Goal: Find specific page/section: Find specific page/section

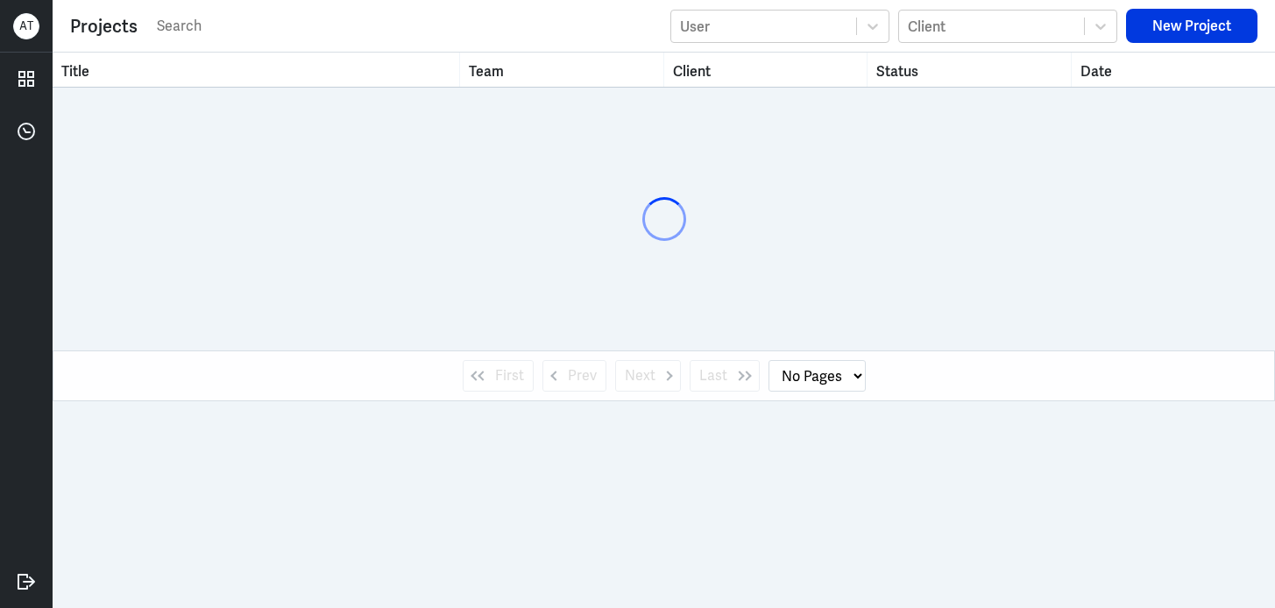
select select "1"
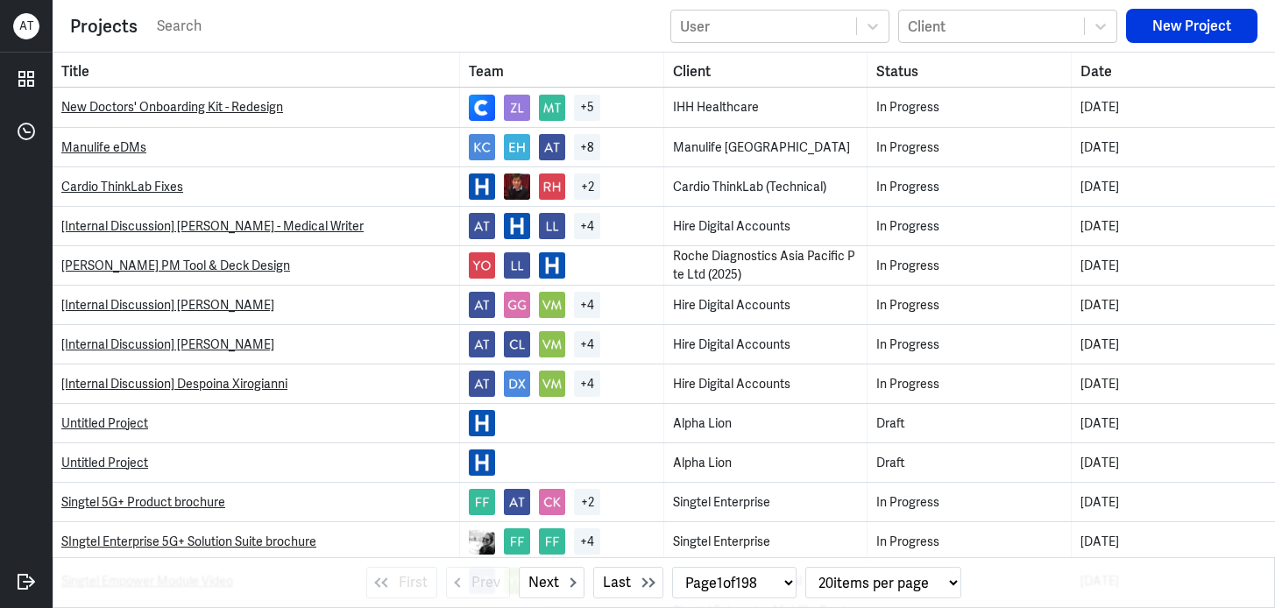
click at [264, 31] on input "text" at bounding box center [408, 26] width 506 height 26
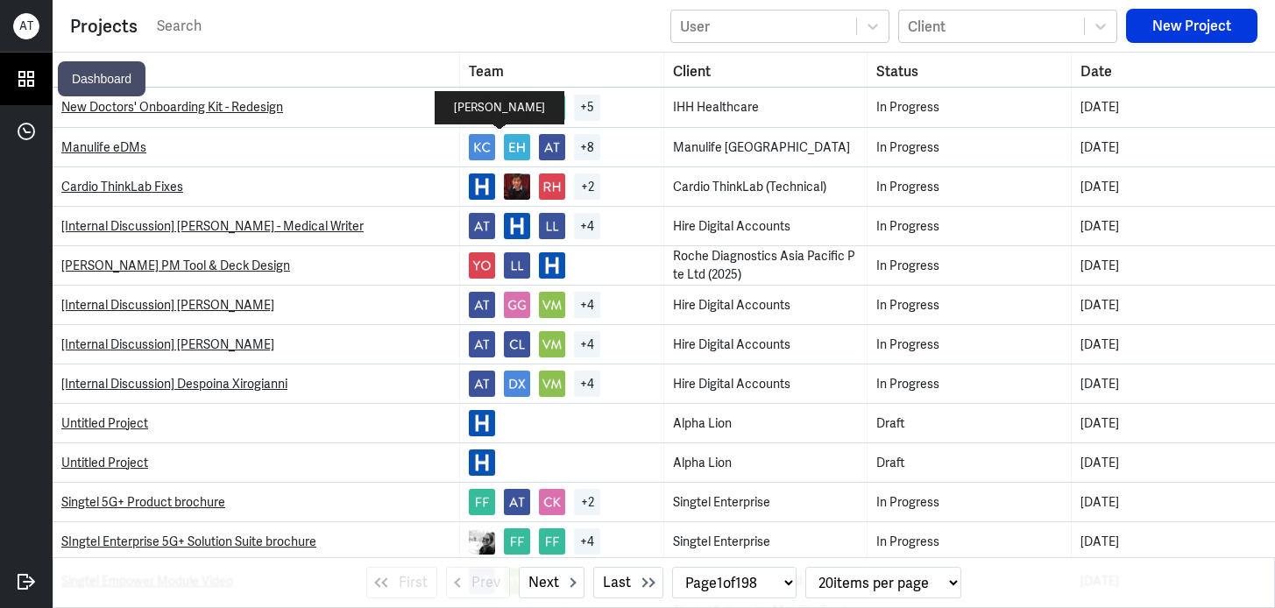
click at [21, 77] on icon at bounding box center [26, 79] width 14 height 14
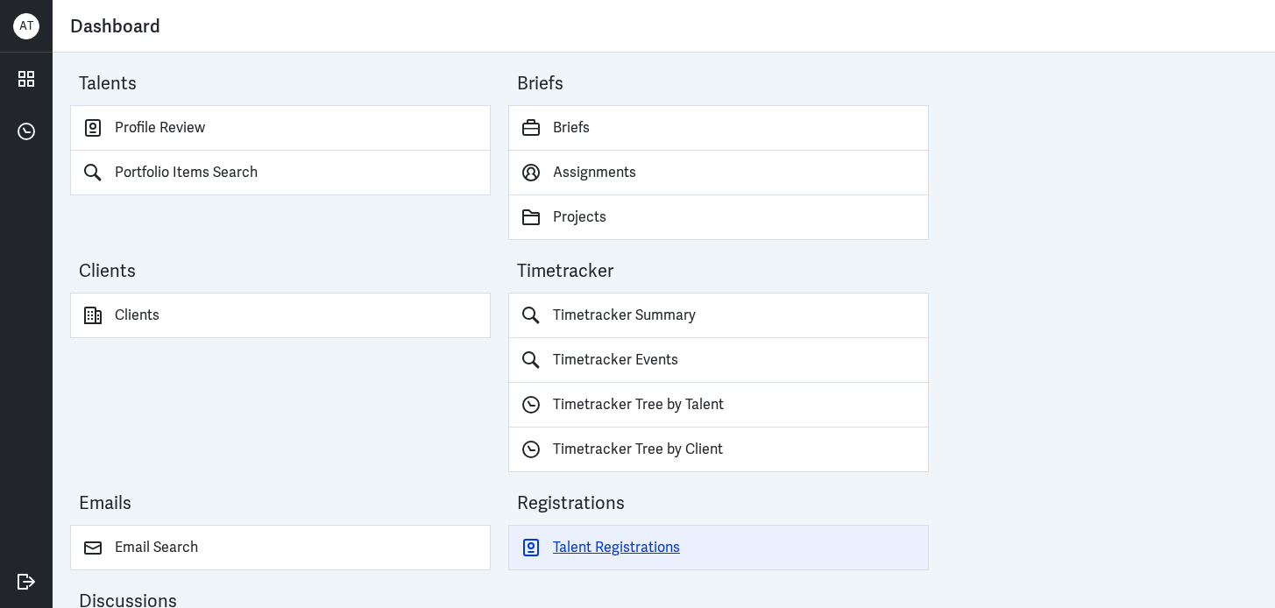
click at [643, 538] on link "Talent Registrations" at bounding box center [718, 548] width 421 height 46
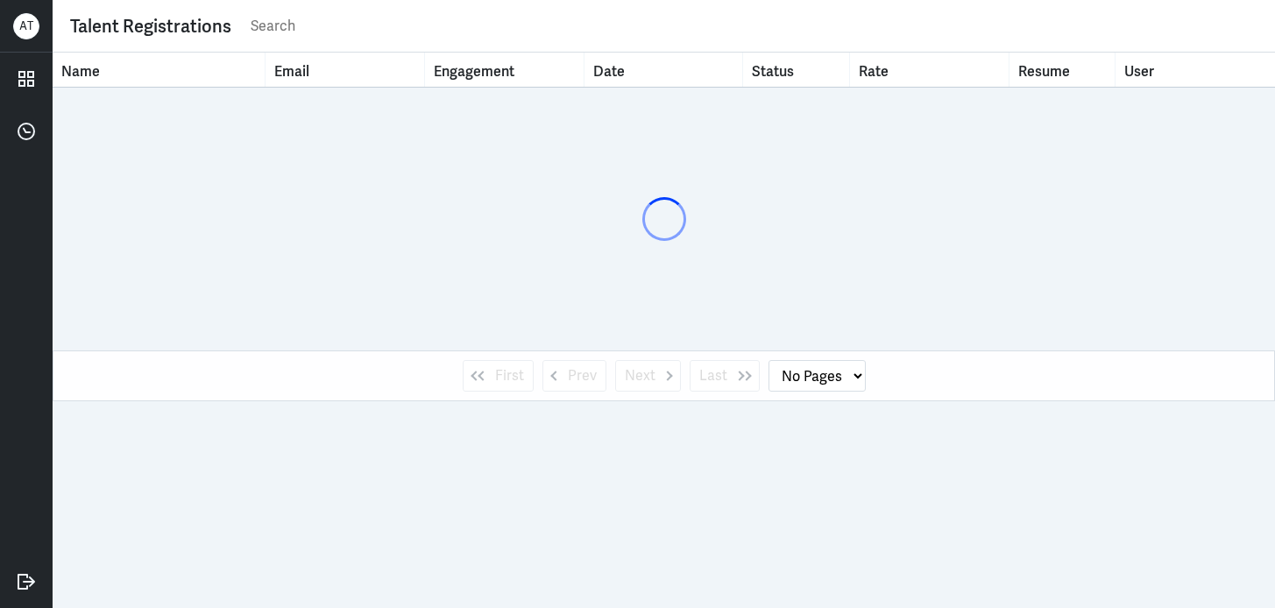
click at [326, 26] on input "text" at bounding box center [753, 26] width 1008 height 26
type input "ashle"
select select "1"
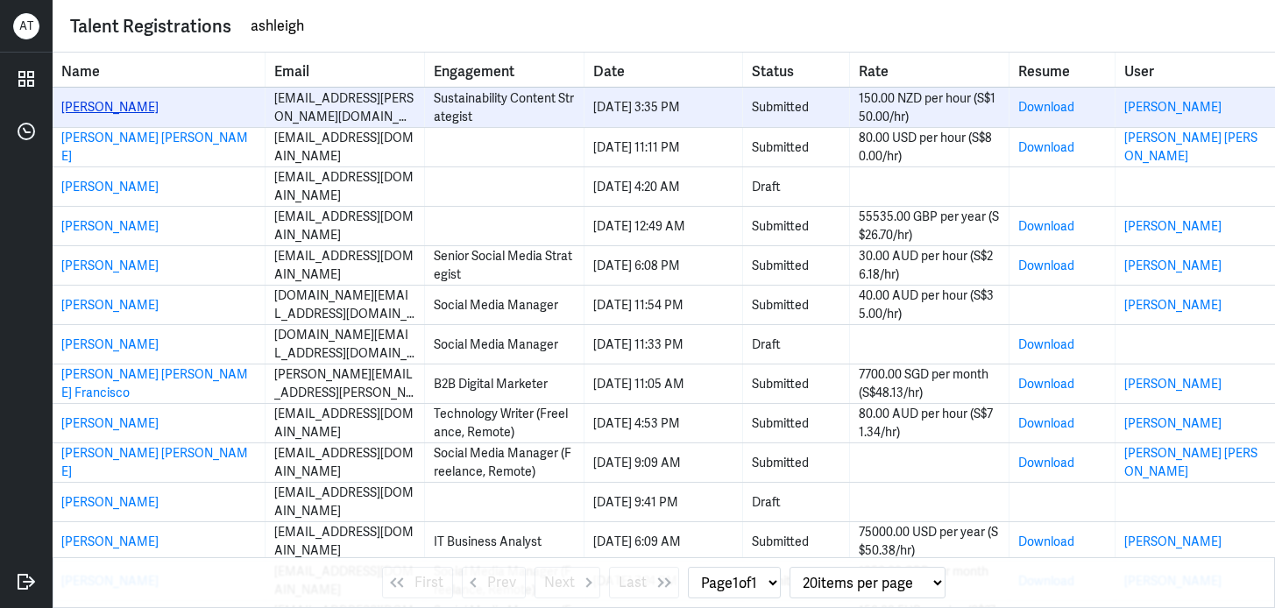
type input "ashleigh"
click at [137, 105] on link "[PERSON_NAME]" at bounding box center [109, 107] width 97 height 16
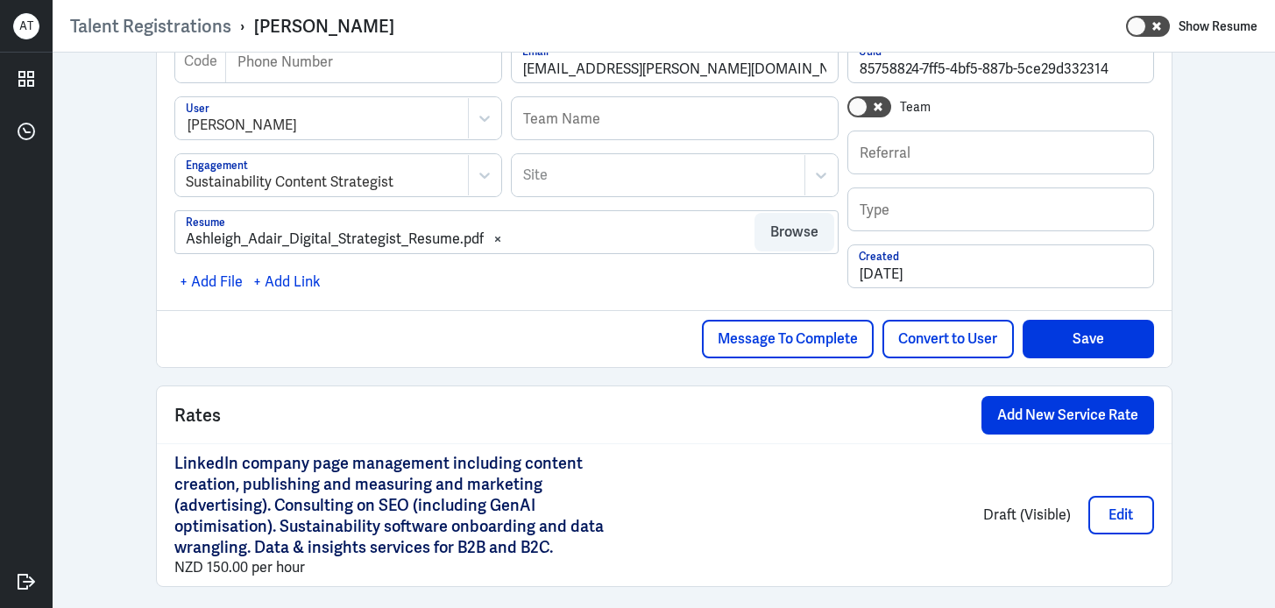
scroll to position [395, 0]
